Goal: Find specific page/section: Find specific page/section

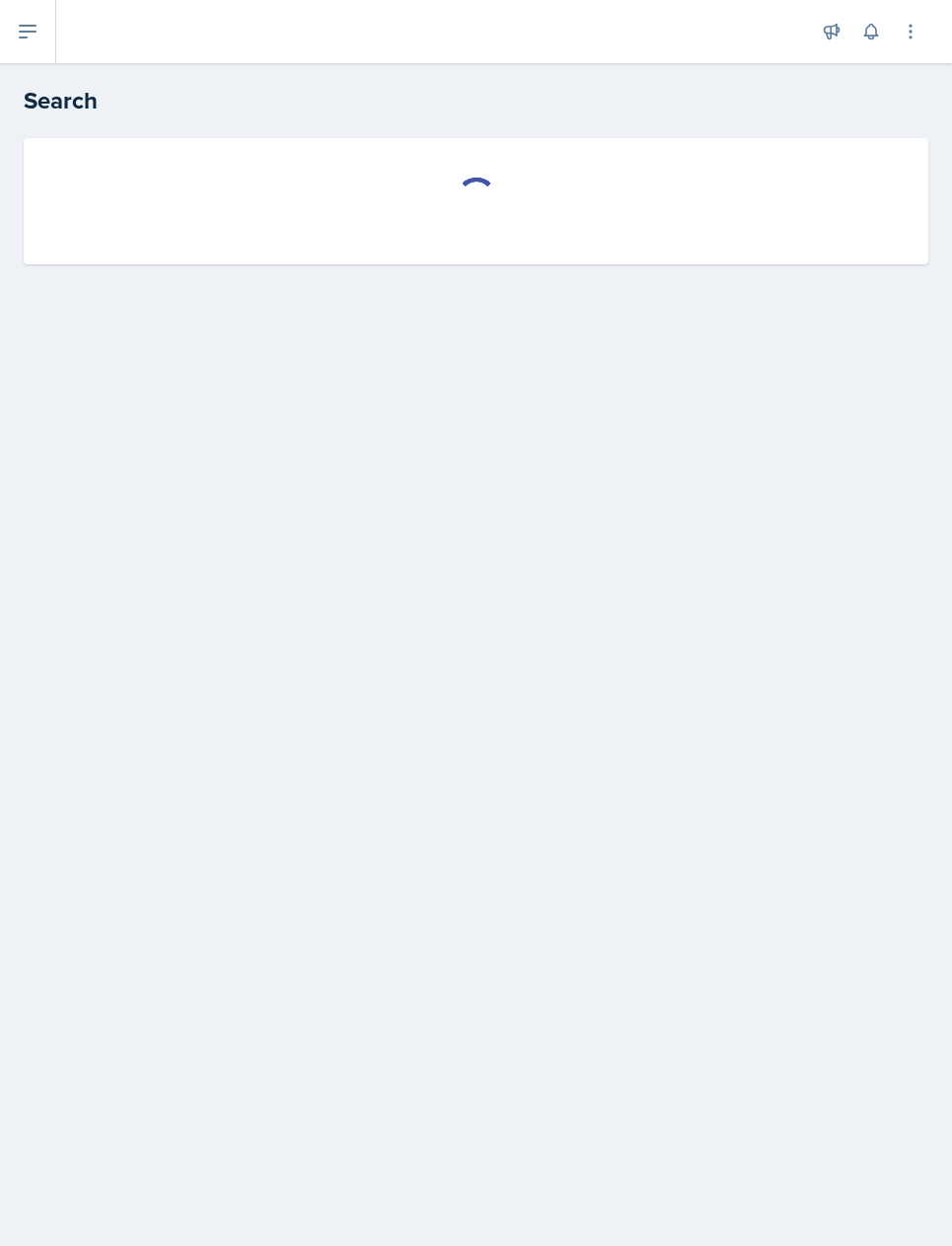
select select "all"
select select "1"
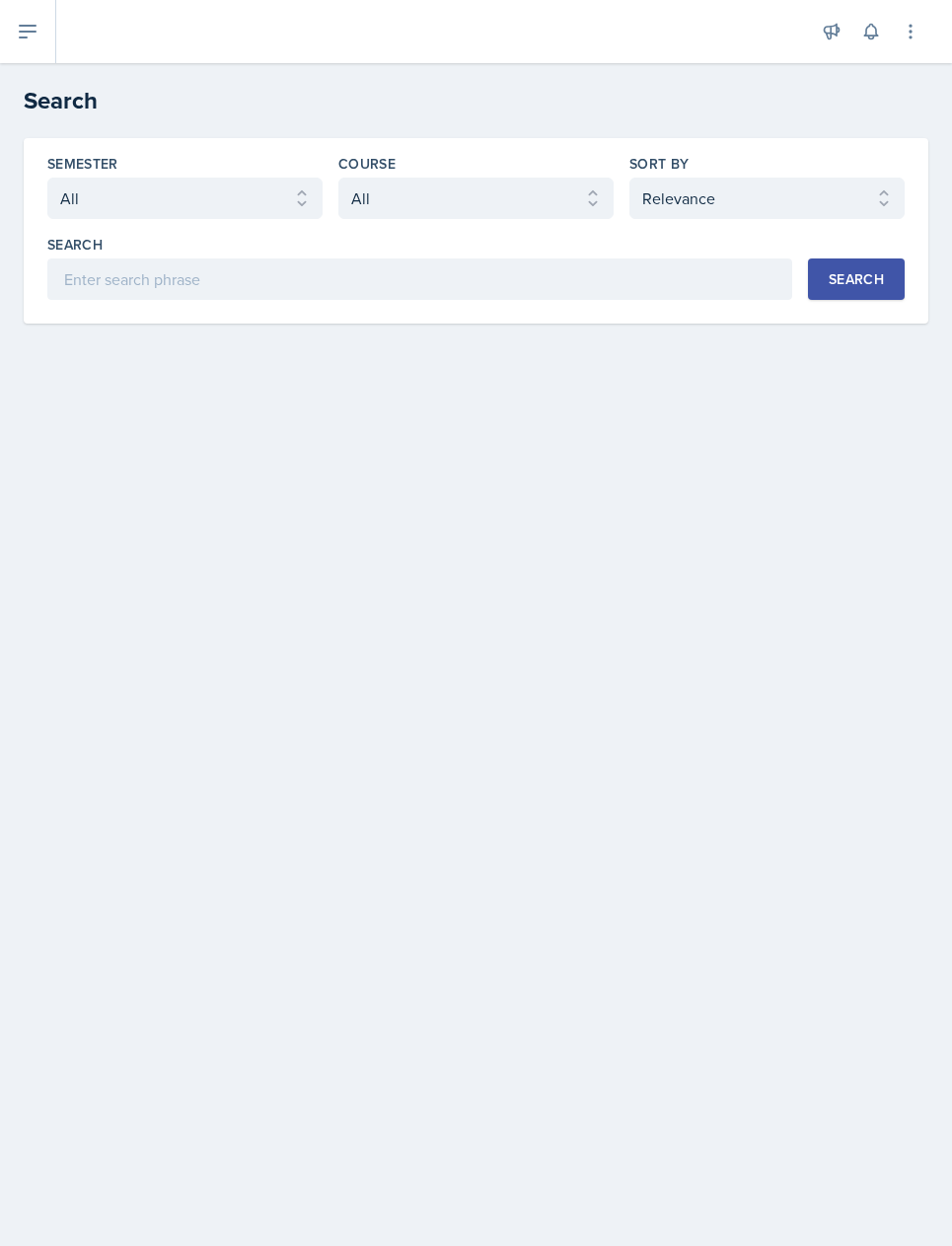
click at [24, 127] on header "Search" at bounding box center [476, 101] width 952 height 75
click at [80, 105] on h2 "Search" at bounding box center [476, 100] width 904 height 36
click at [74, 39] on div at bounding box center [439, 32] width 734 height 64
click at [43, 36] on button at bounding box center [28, 32] width 57 height 64
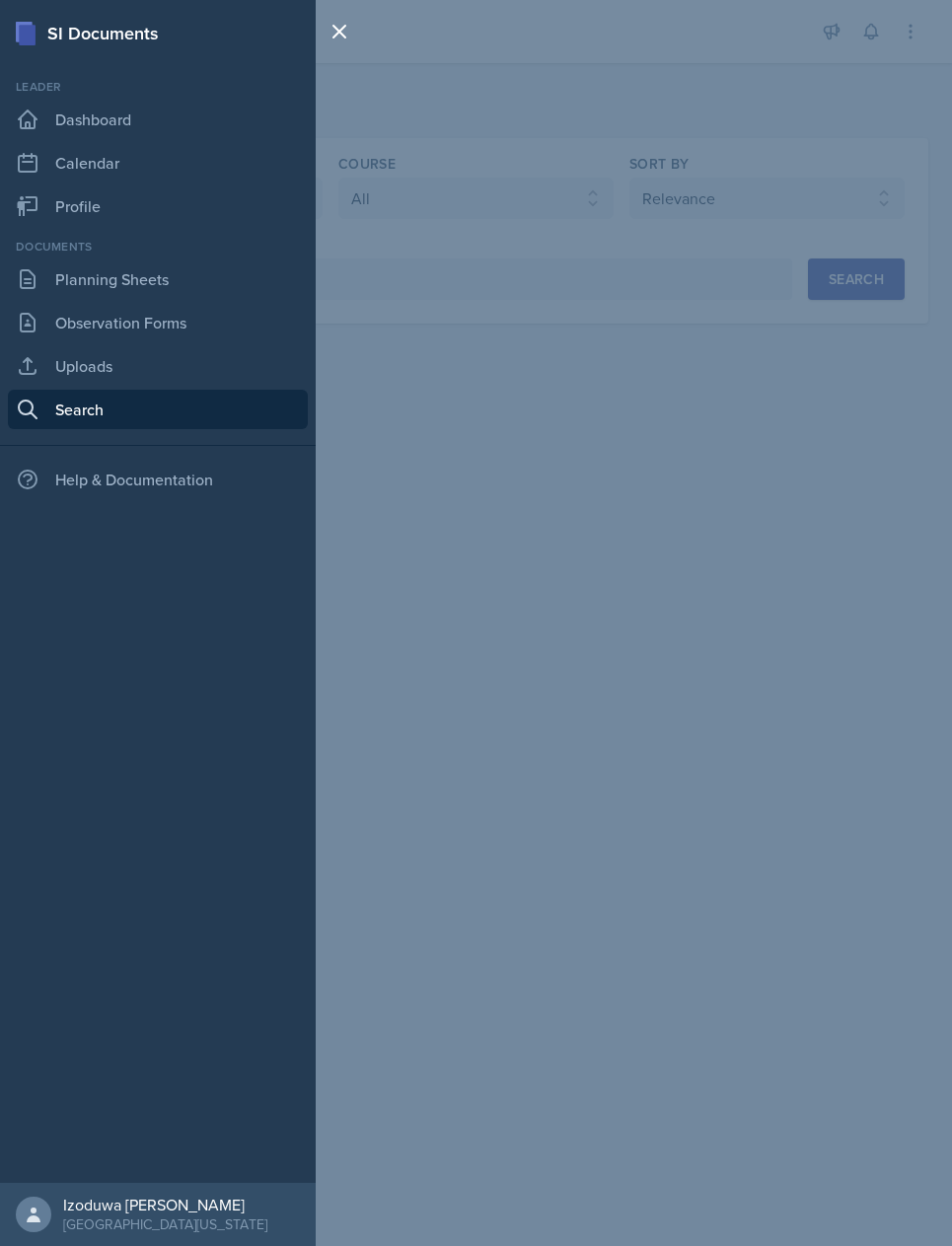
click at [481, 251] on div "SI Documents Leader Dashboard Calendar Profile Documents Planning Sheets Observ…" at bounding box center [476, 623] width 952 height 1246
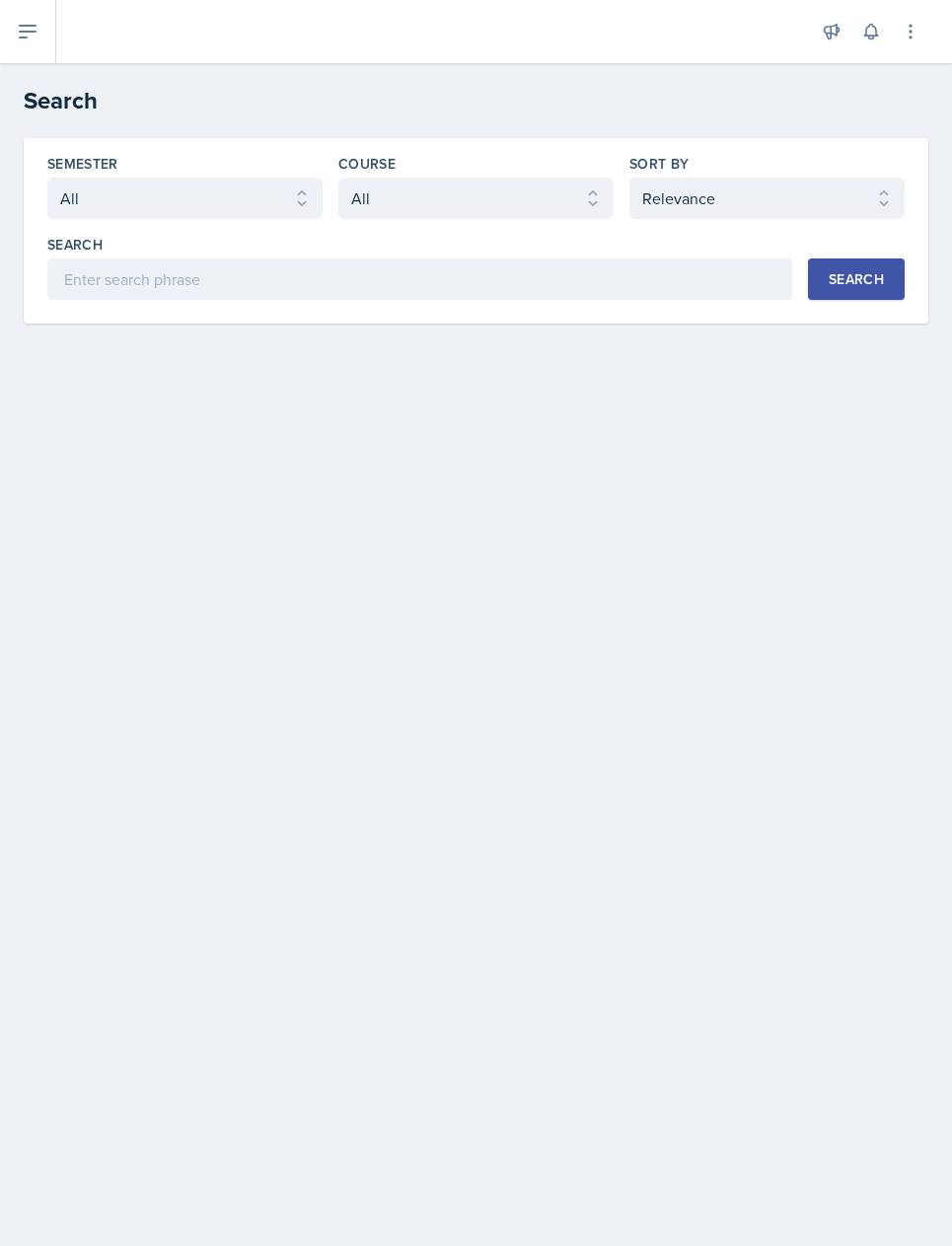
click at [36, 42] on icon at bounding box center [28, 32] width 24 height 24
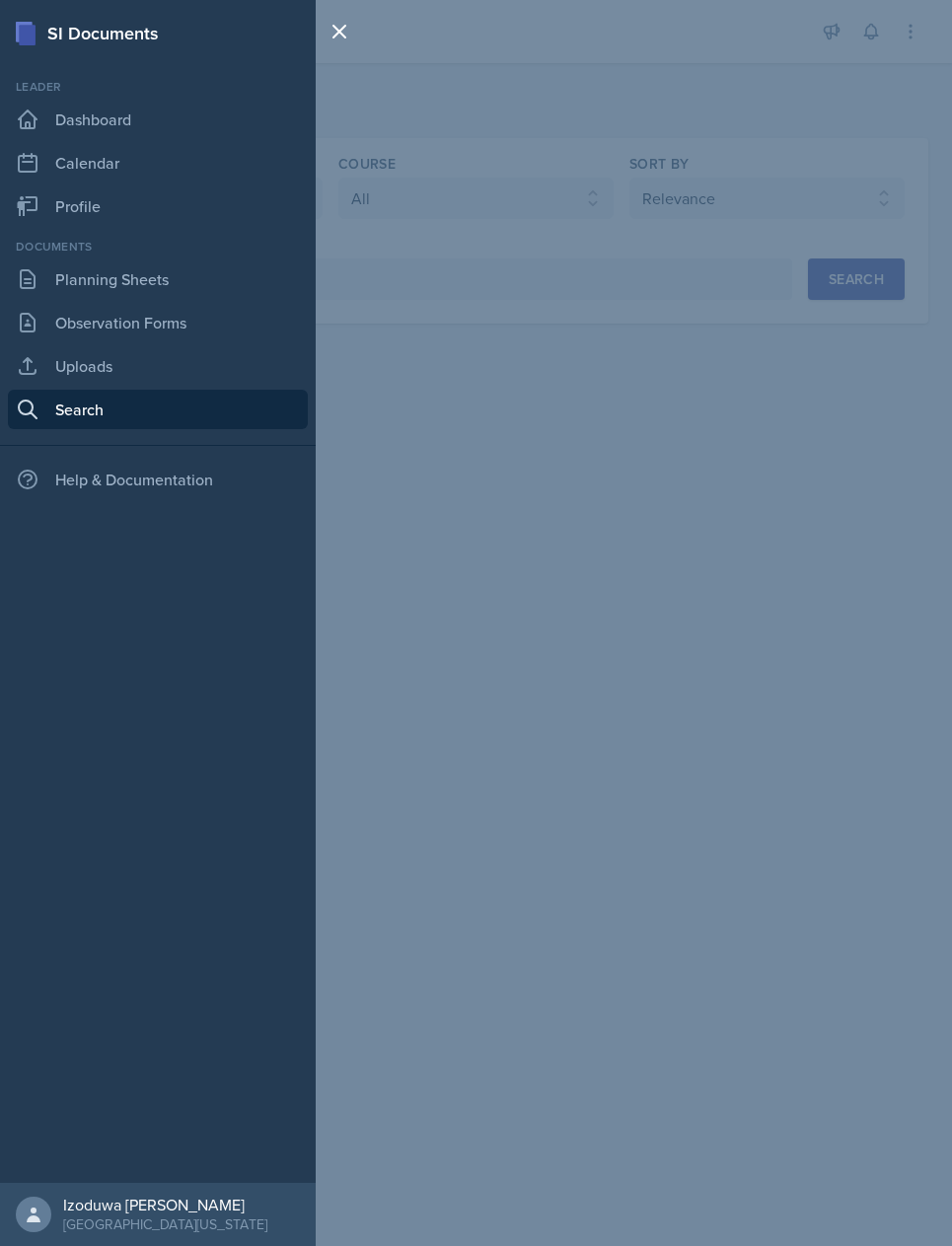
click at [76, 90] on div "Leader" at bounding box center [158, 87] width 300 height 18
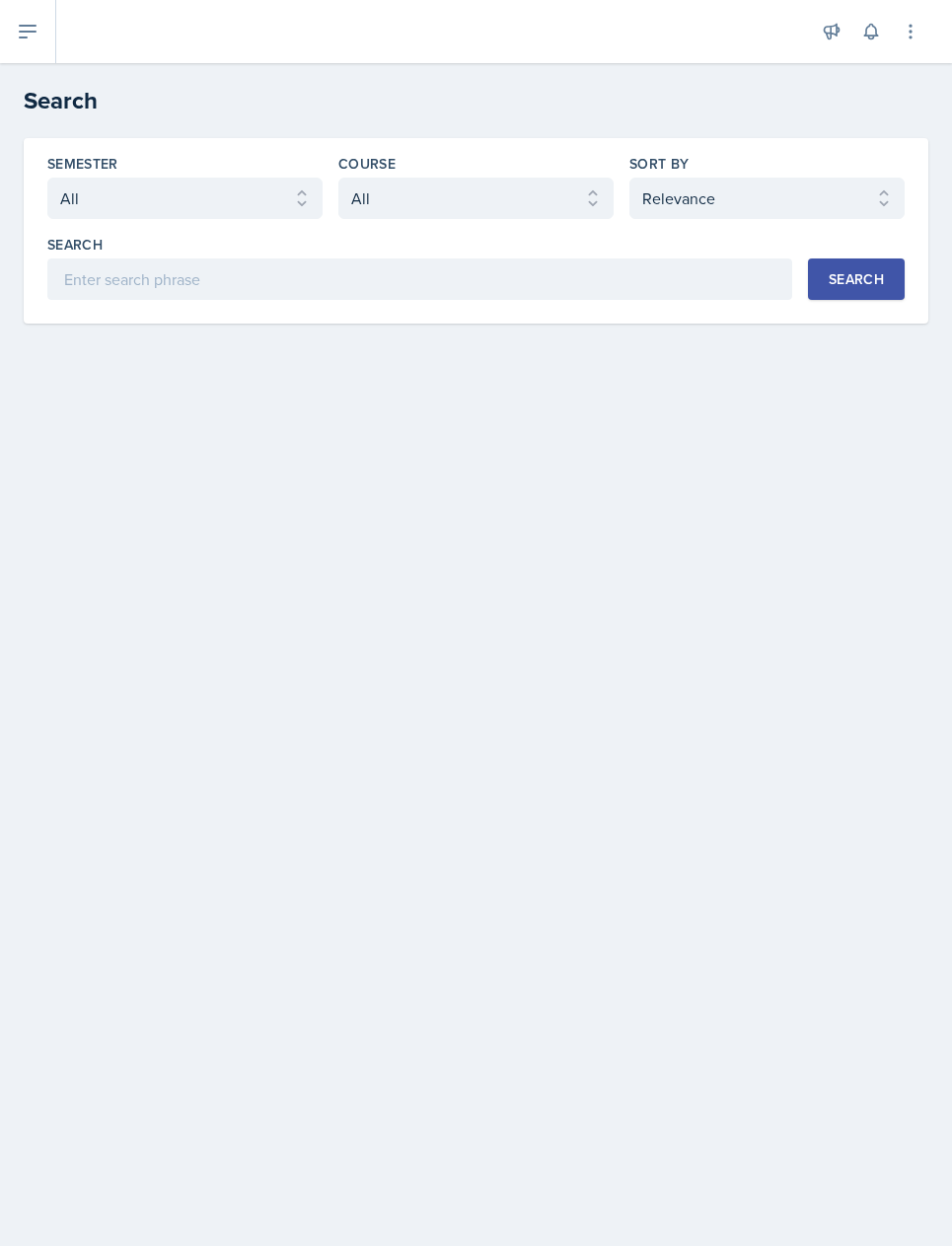
click at [36, 45] on button at bounding box center [28, 32] width 57 height 64
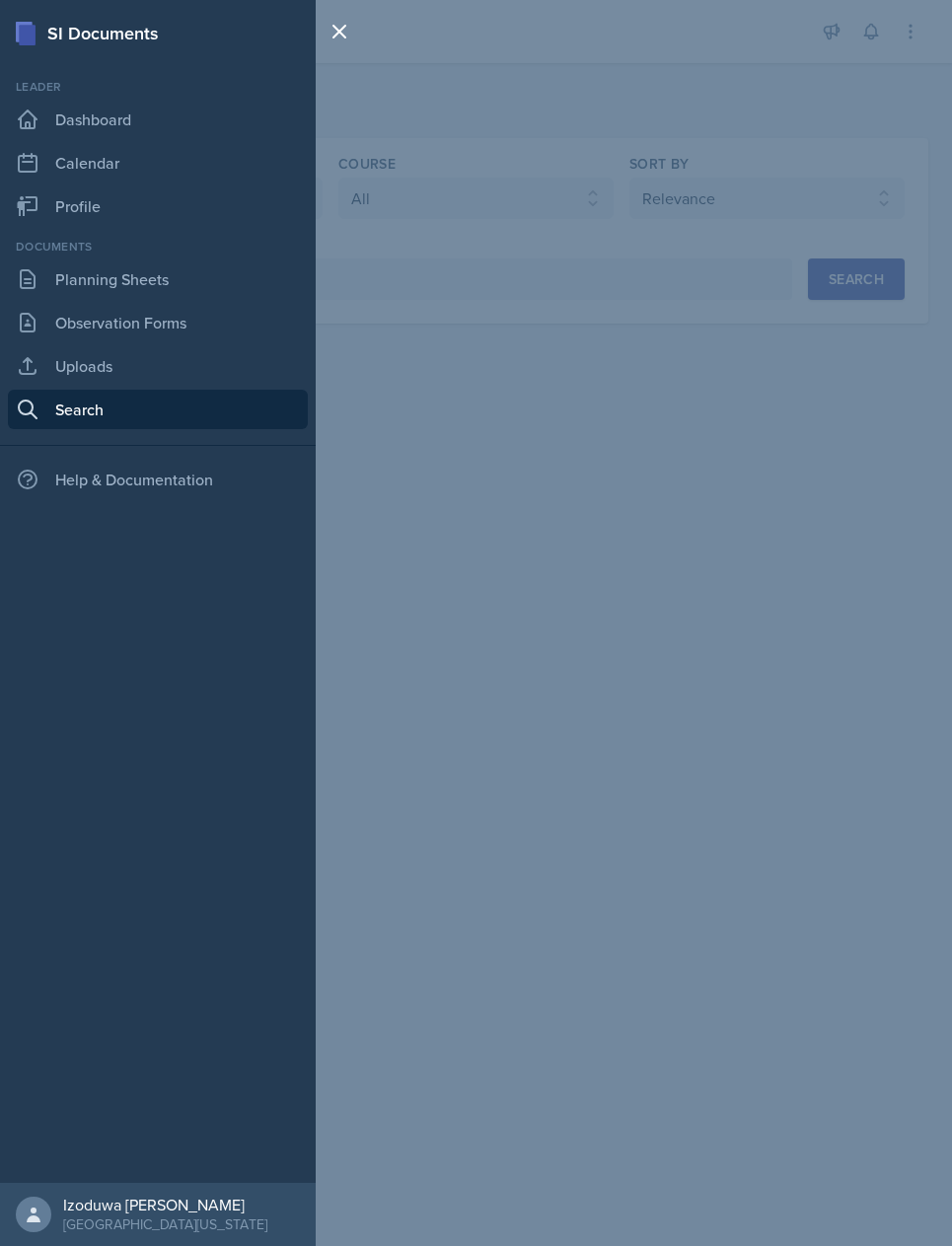
click at [116, 117] on link "Dashboard" at bounding box center [158, 119] width 300 height 40
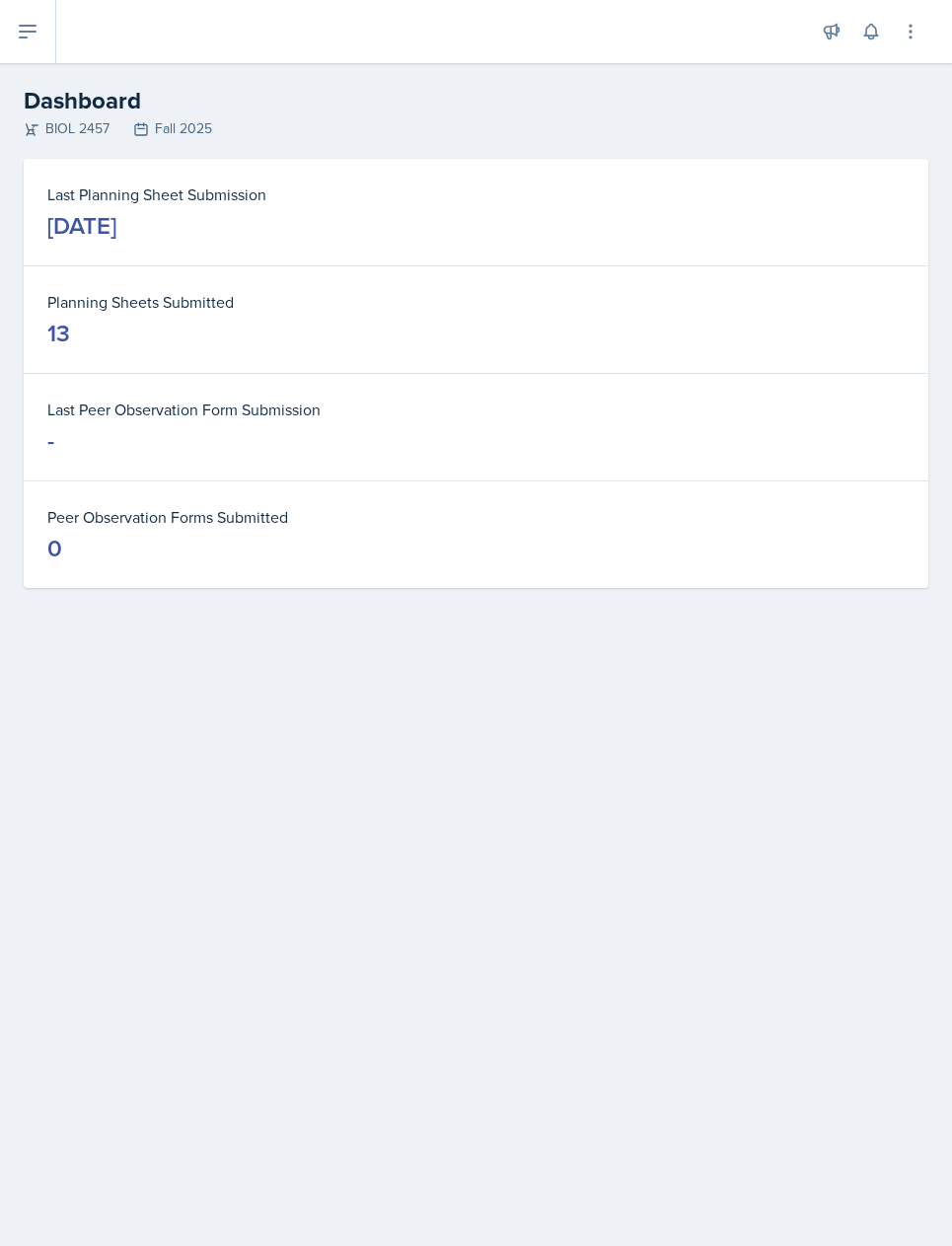
scroll to position [1, 0]
click at [904, 45] on button at bounding box center [910, 32] width 36 height 36
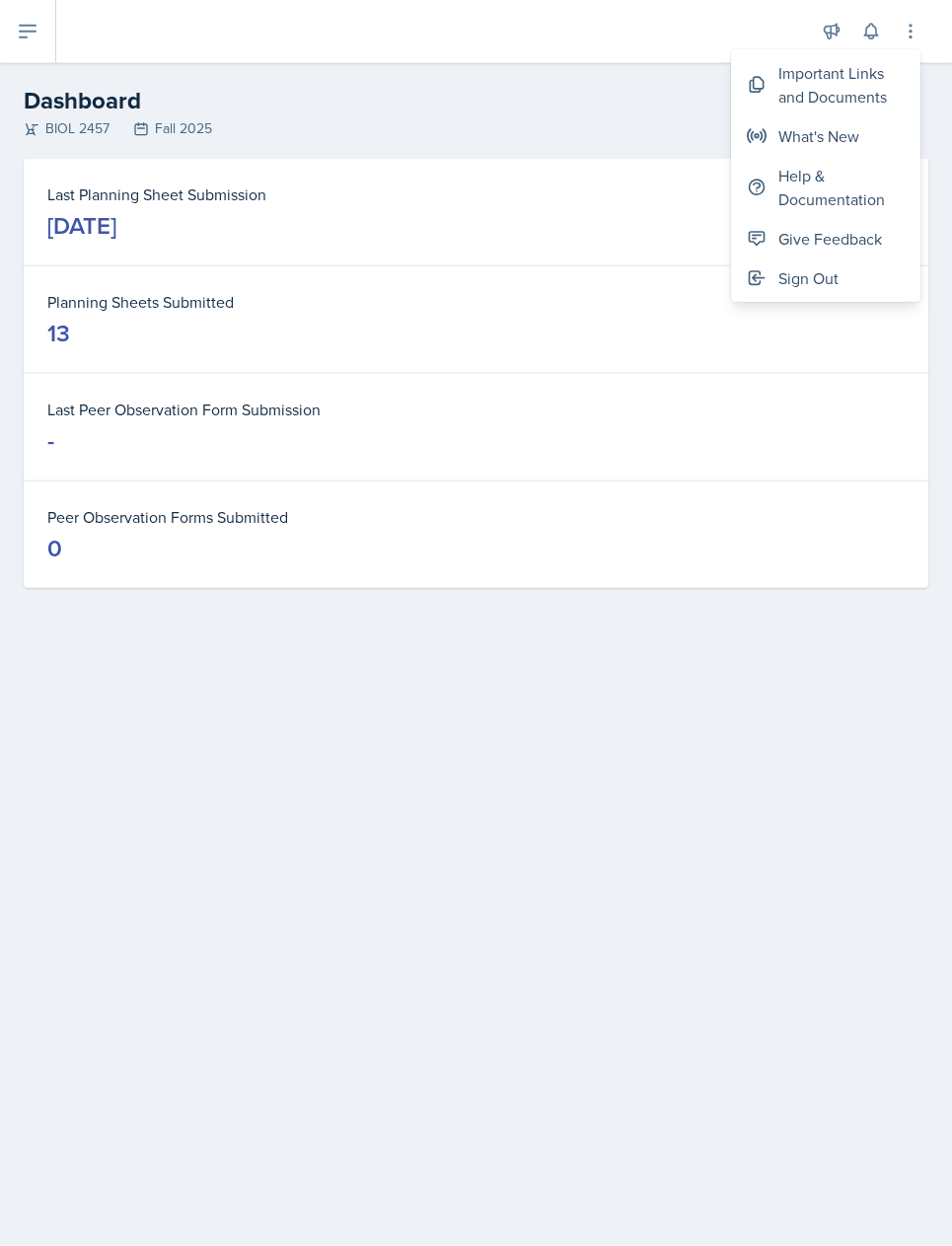
click at [826, 24] on icon at bounding box center [832, 32] width 20 height 20
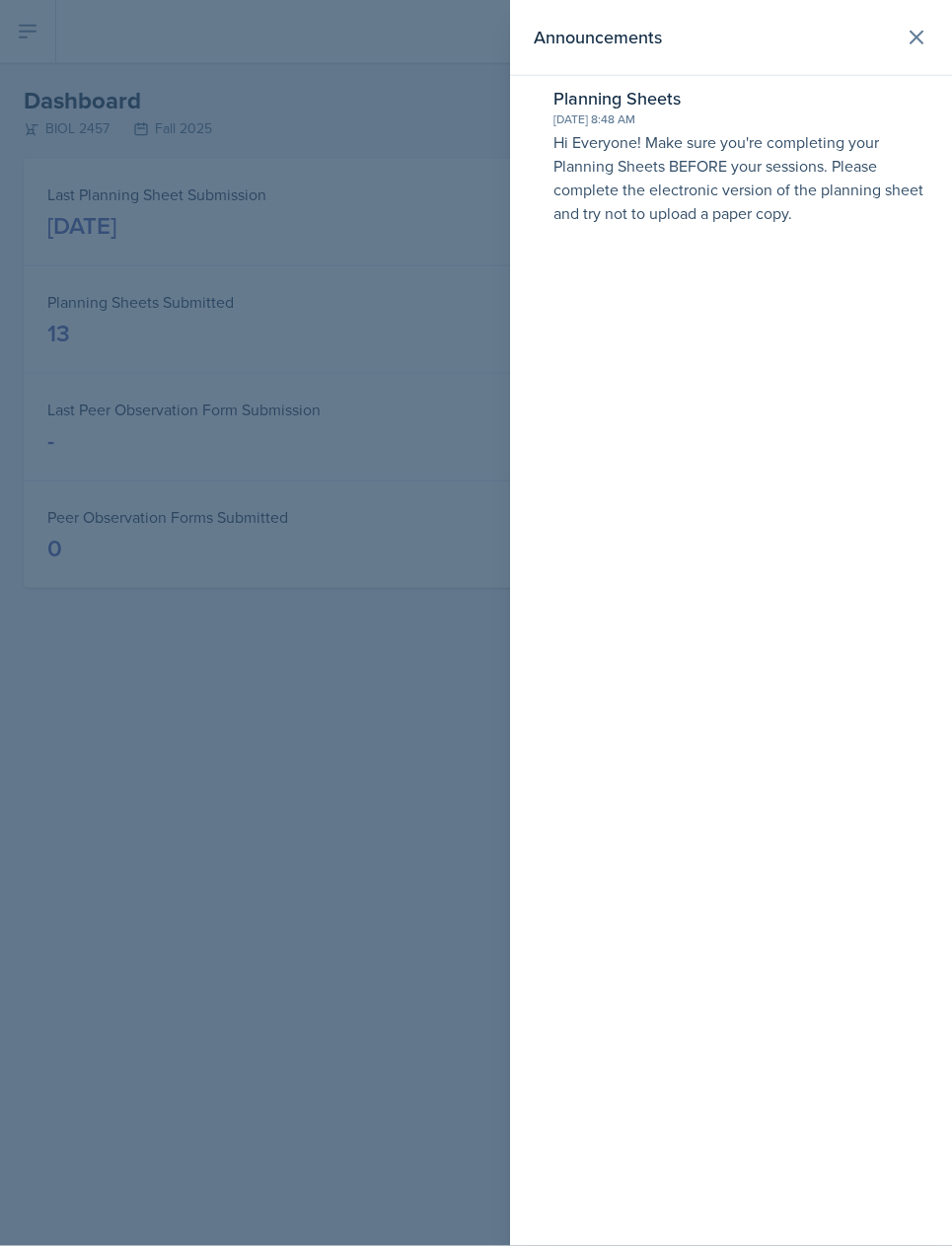
click at [916, 44] on icon at bounding box center [916, 38] width 24 height 24
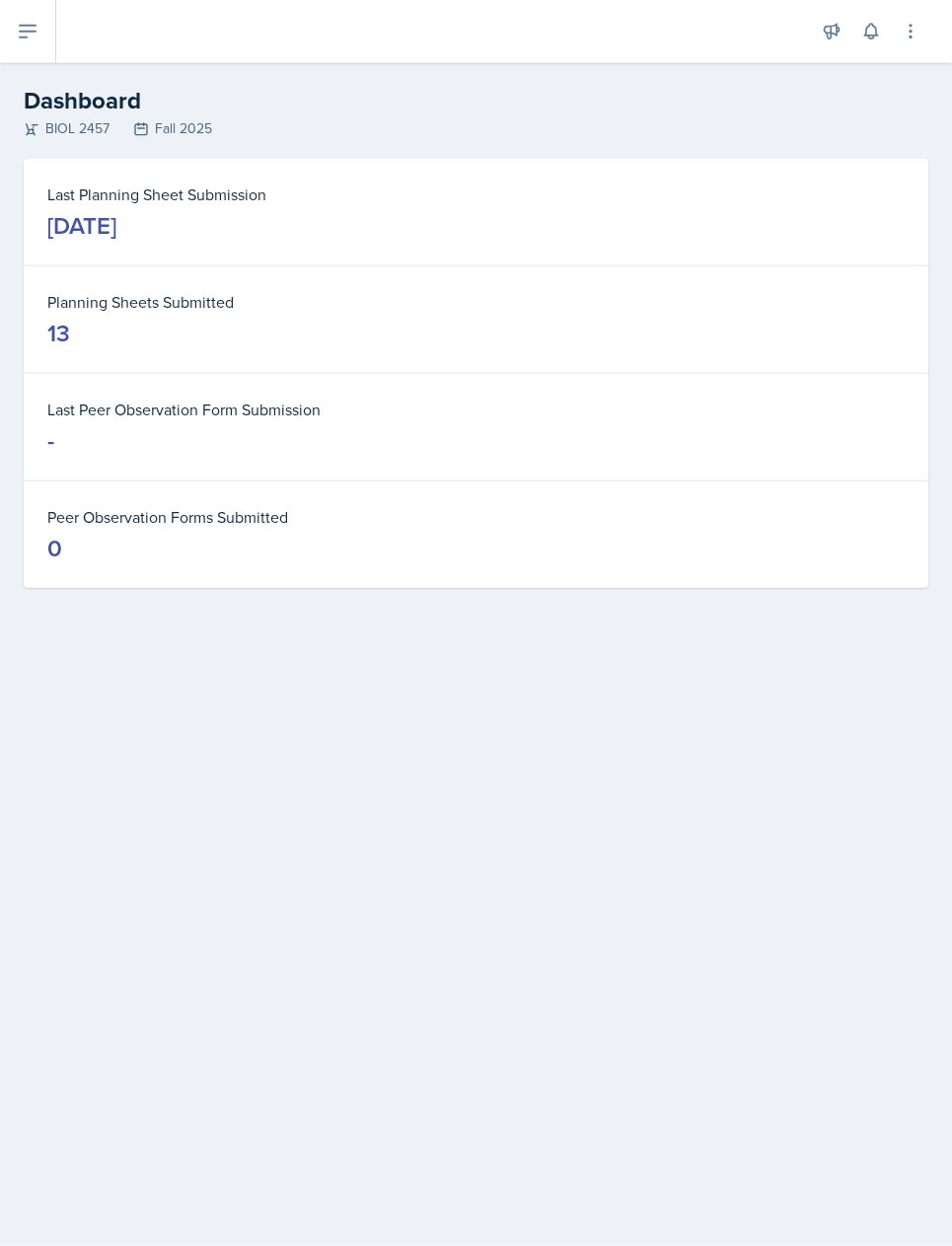
click at [908, 72] on header "Dashboard BIOL 2457 Fall 2025" at bounding box center [476, 111] width 952 height 95
click at [878, 45] on button at bounding box center [872, 32] width 36 height 36
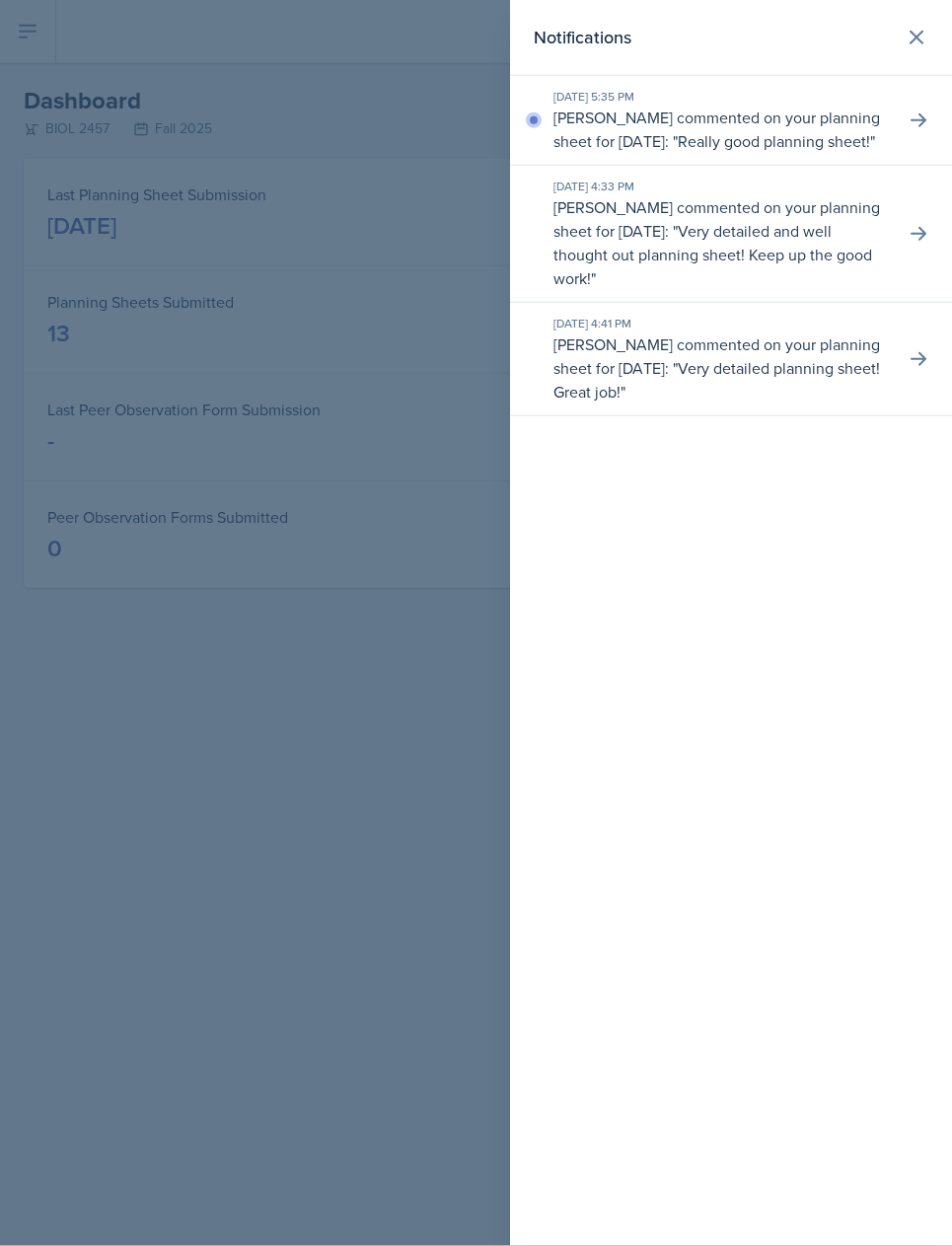
click at [916, 50] on button at bounding box center [916, 38] width 40 height 40
